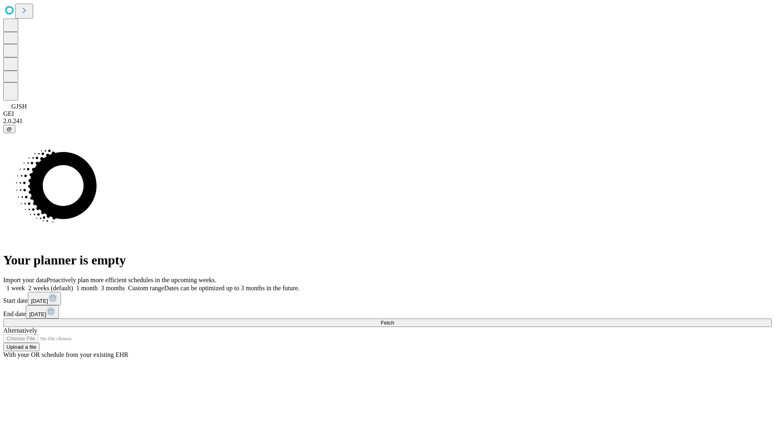
click at [394, 320] on span "Fetch" at bounding box center [387, 323] width 13 height 6
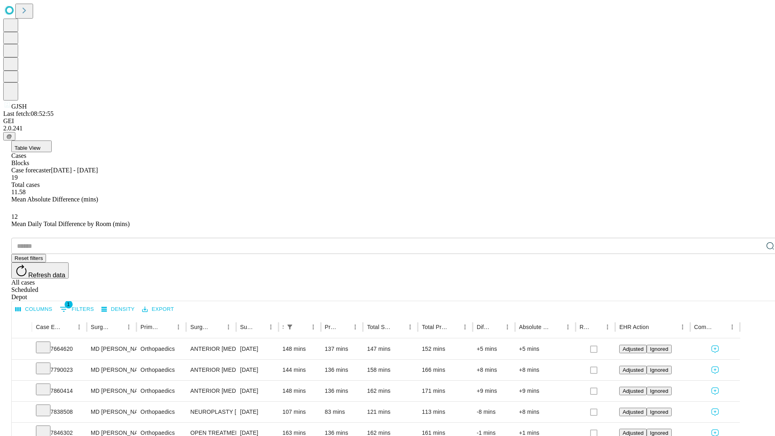
click at [754, 294] on div "Depot" at bounding box center [395, 297] width 769 height 7
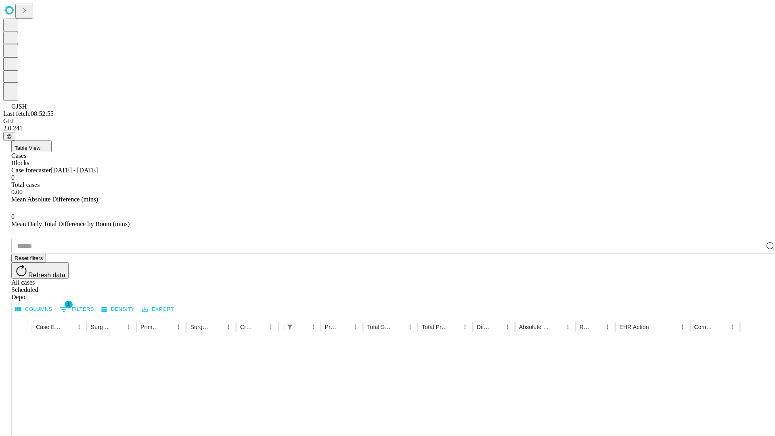
click at [688, 279] on div "All cases" at bounding box center [395, 282] width 769 height 7
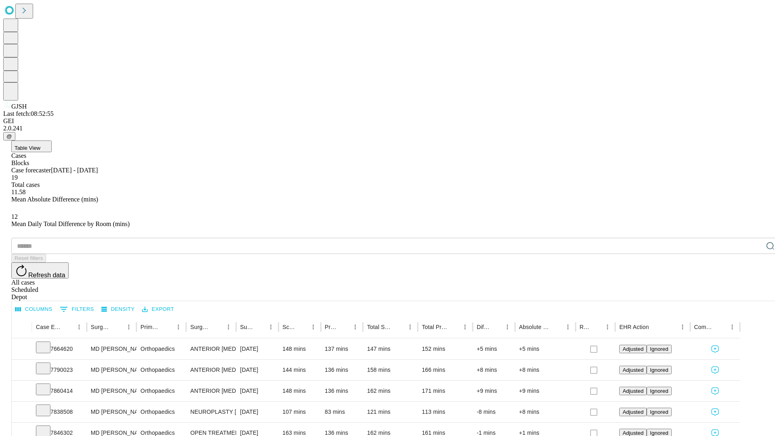
type input "*******"
